Goal: Find specific page/section: Find specific page/section

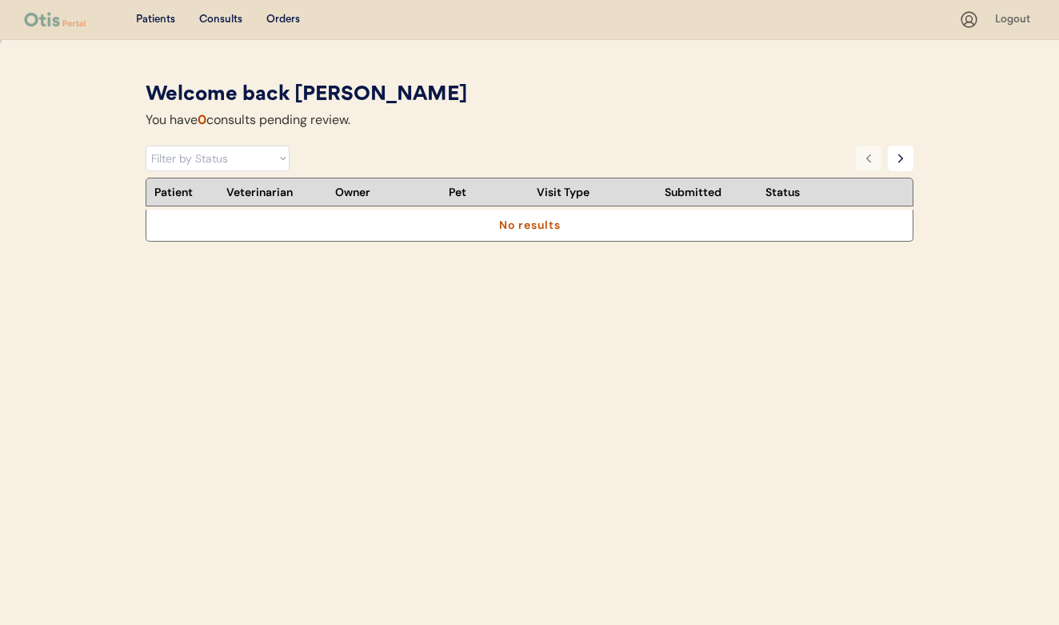
click at [962, 22] on use at bounding box center [969, 20] width 20 height 20
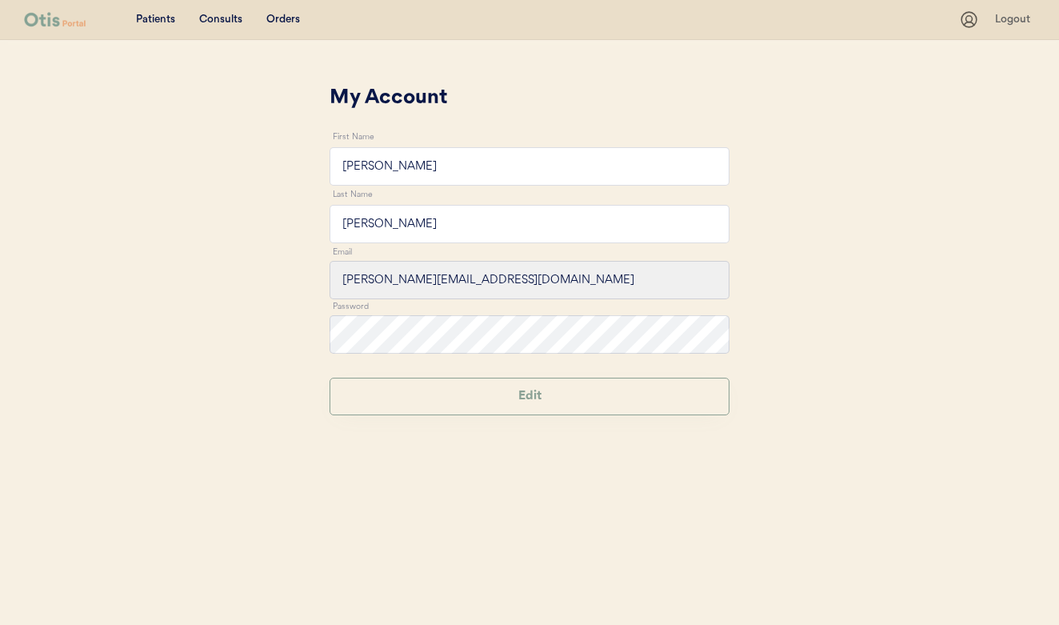
click at [972, 22] on icon at bounding box center [969, 20] width 20 height 20
click at [966, 18] on use at bounding box center [969, 20] width 20 height 20
click at [963, 18] on icon at bounding box center [969, 20] width 20 height 20
click at [166, 18] on div "Patients" at bounding box center [155, 20] width 39 height 16
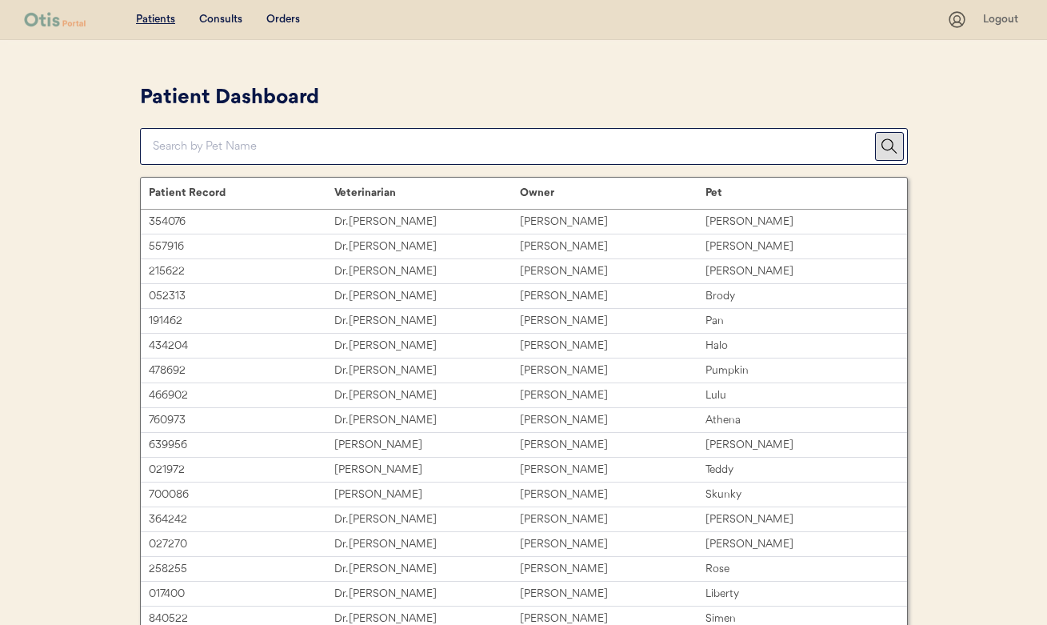
click at [233, 22] on div "Consults" at bounding box center [220, 20] width 43 height 16
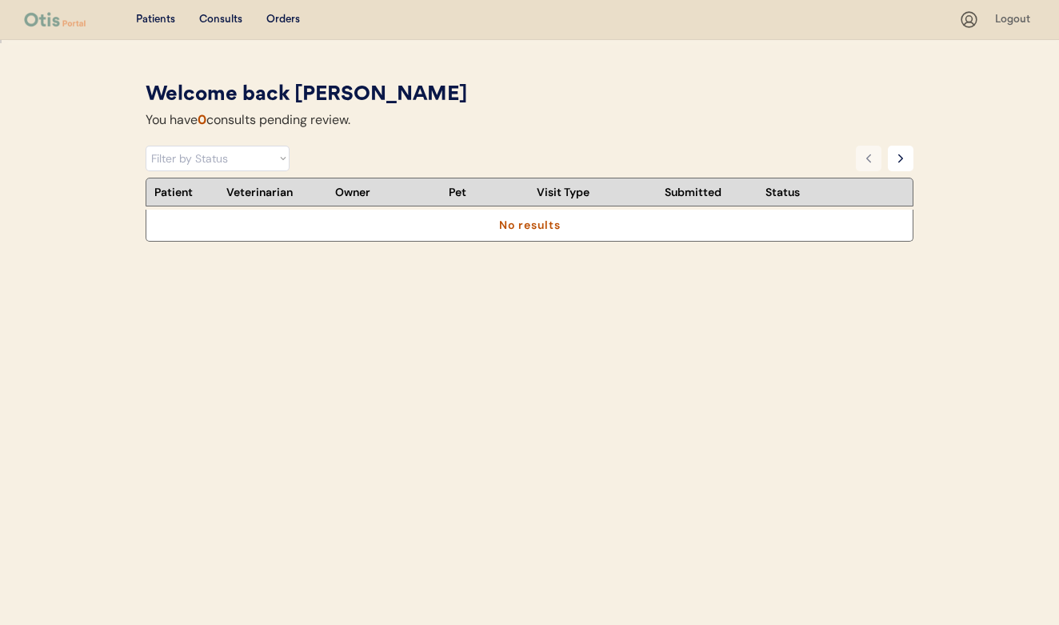
click at [278, 23] on div "Orders" at bounding box center [283, 20] width 34 height 16
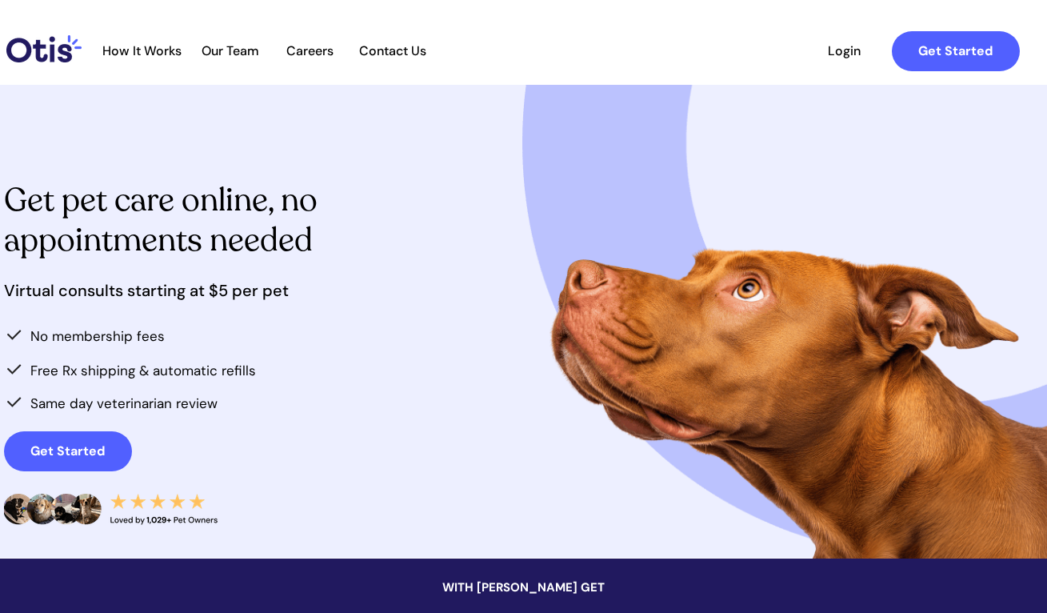
click at [844, 50] on span "Login" at bounding box center [845, 50] width 74 height 15
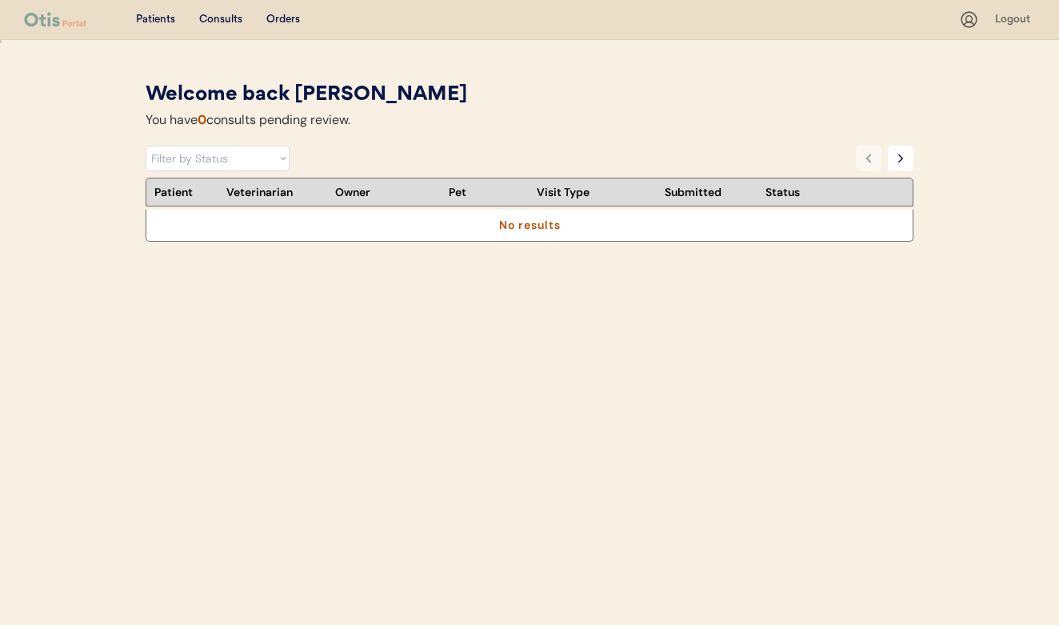
click at [966, 16] on icon at bounding box center [969, 20] width 20 height 20
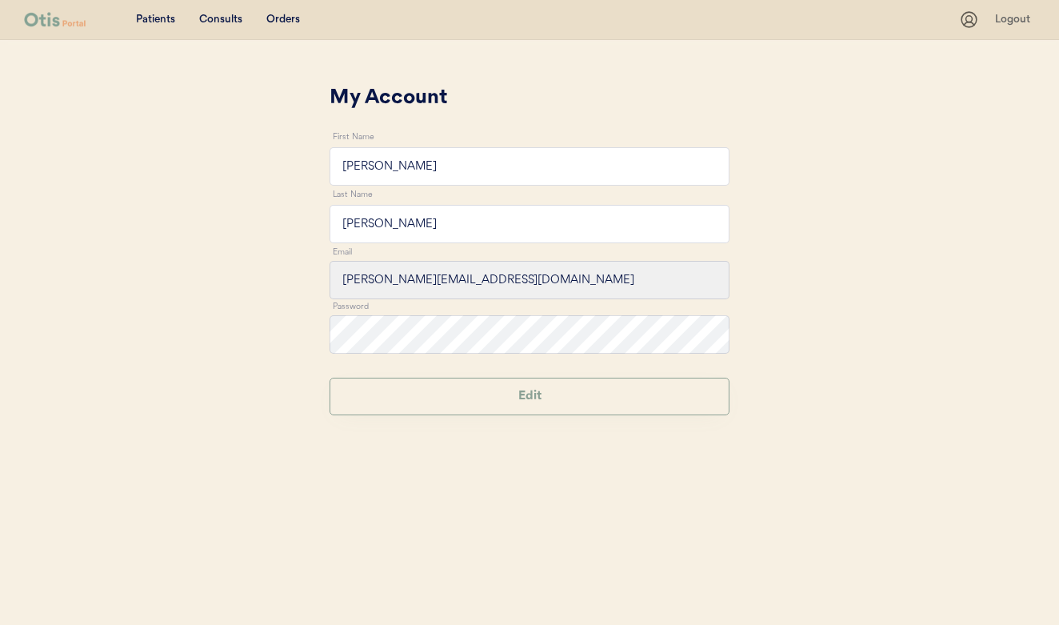
click at [163, 23] on div "Patients" at bounding box center [155, 20] width 39 height 16
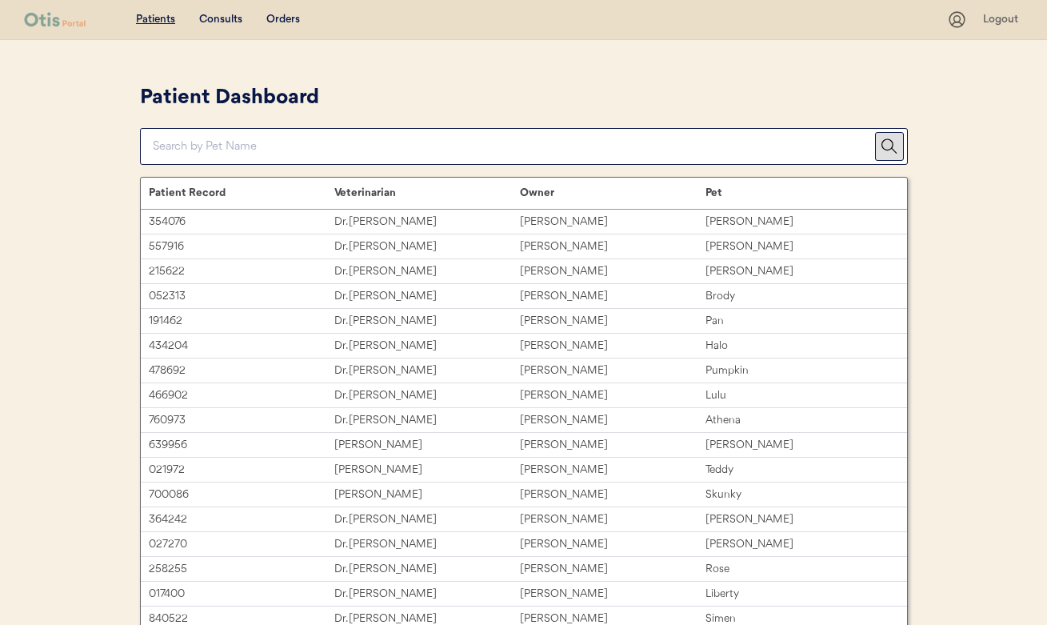
click at [205, 33] on div "Patients Consults Orders Logout" at bounding box center [523, 20] width 1047 height 40
click at [219, 22] on div "Consults" at bounding box center [220, 20] width 43 height 16
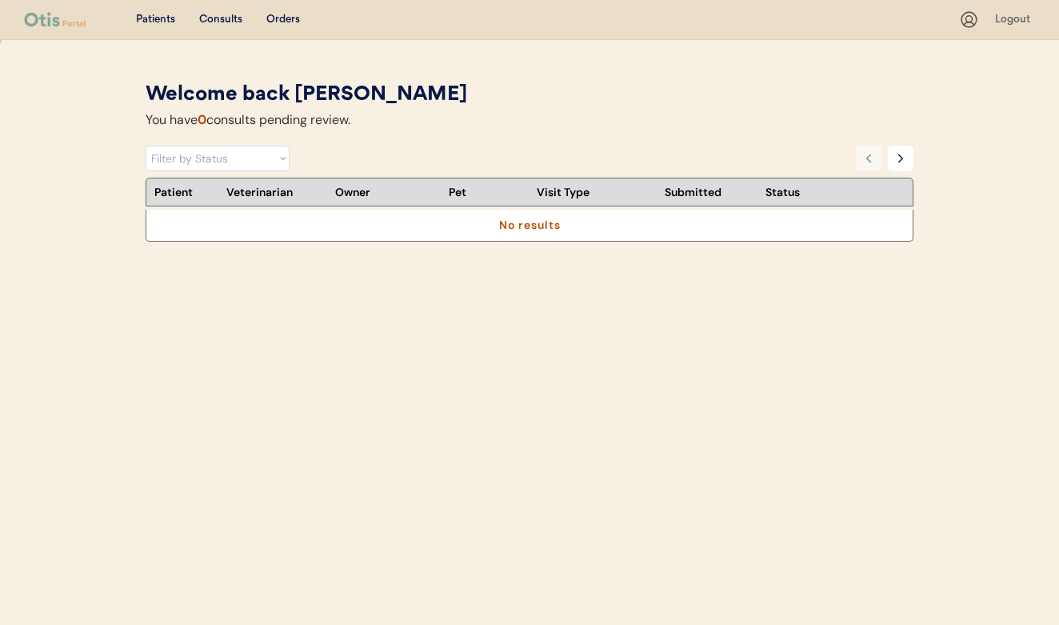
click at [971, 16] on use at bounding box center [969, 20] width 20 height 20
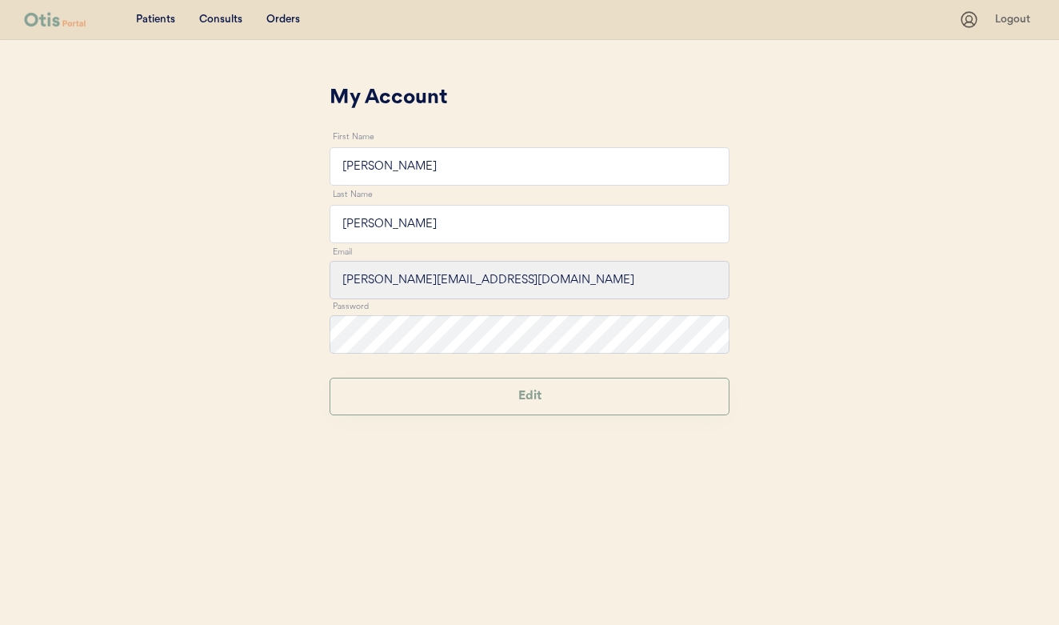
click at [294, 21] on div "Orders" at bounding box center [283, 20] width 34 height 16
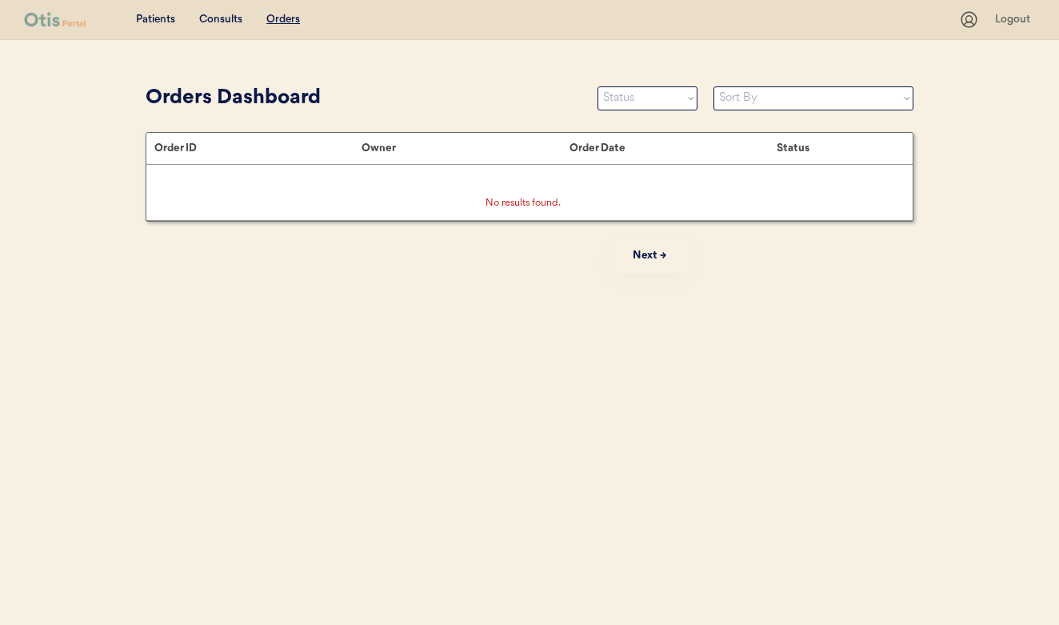
click at [229, 19] on div "Consults" at bounding box center [220, 20] width 43 height 16
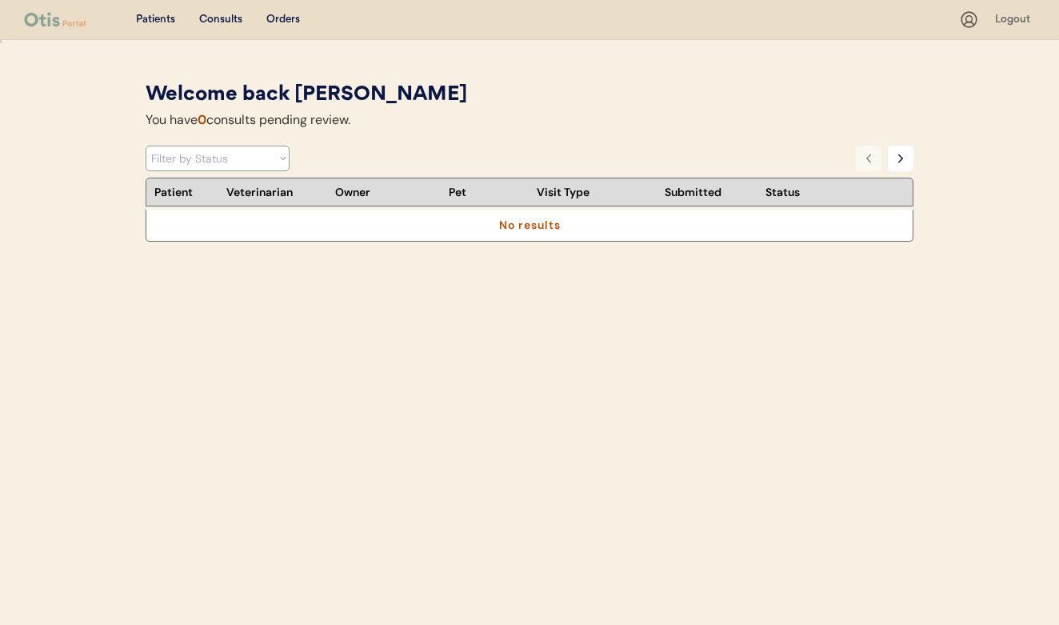
click at [153, 14] on div "Patients" at bounding box center [155, 20] width 39 height 16
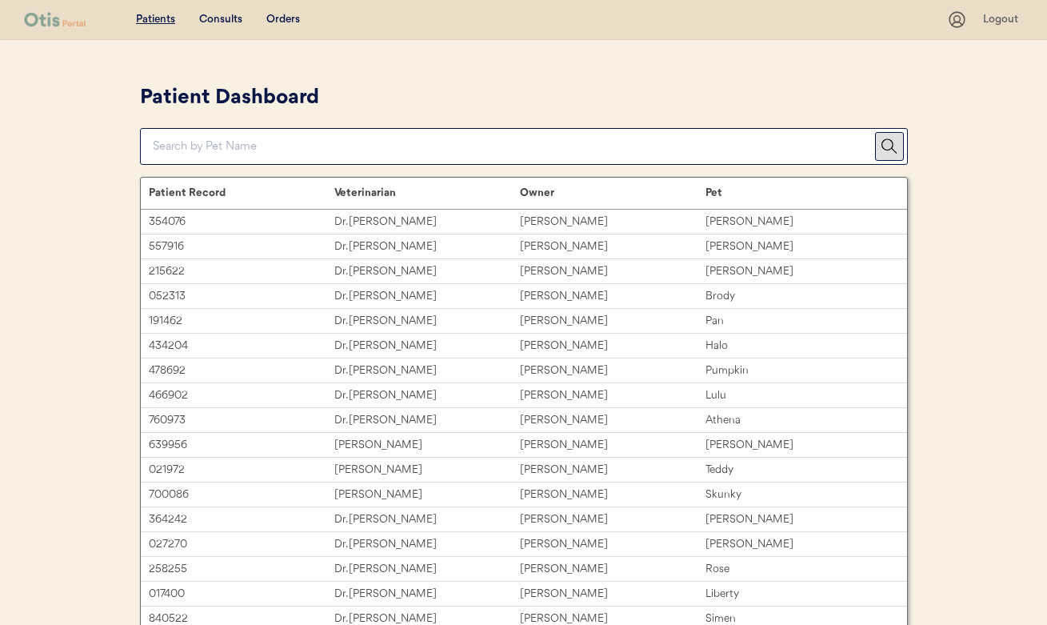
click at [278, 153] on input "input" at bounding box center [514, 146] width 722 height 35
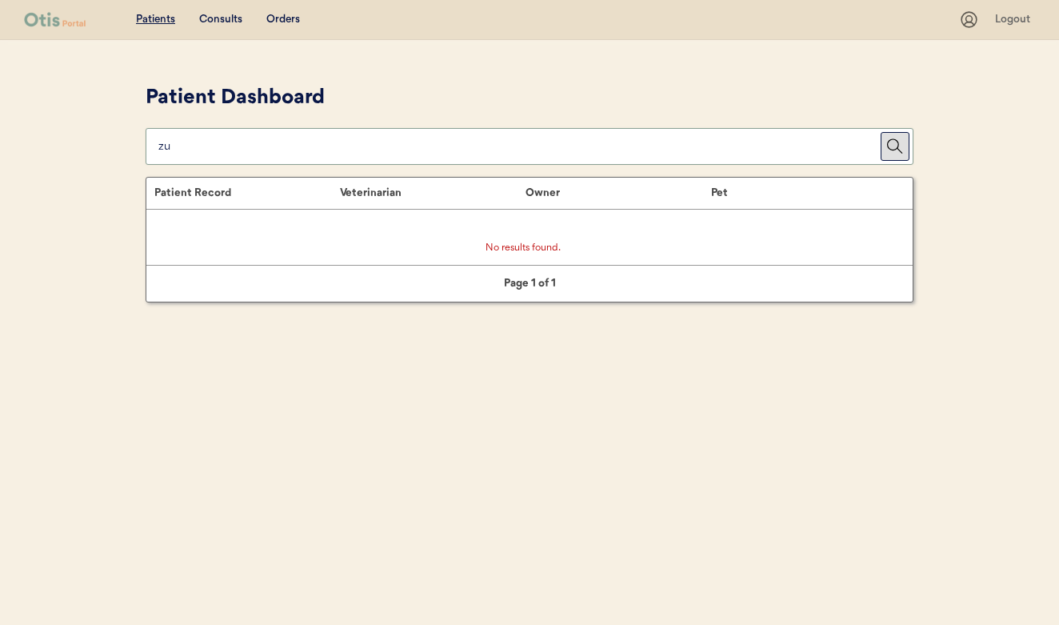
type input "z"
